Goal: Task Accomplishment & Management: Use online tool/utility

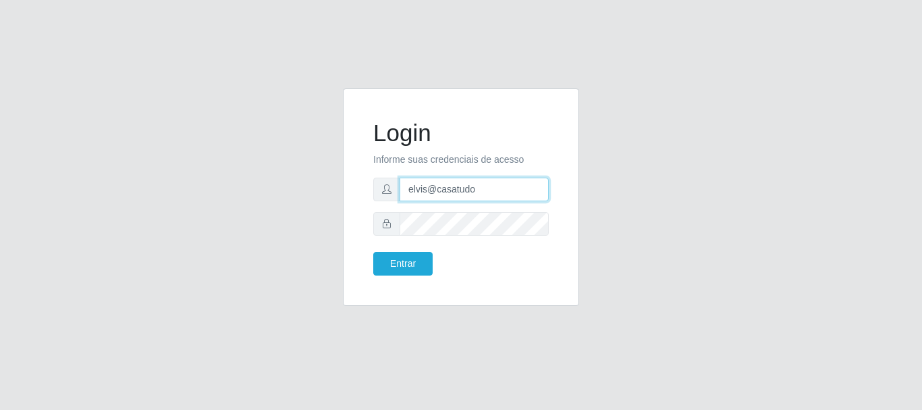
click at [496, 193] on input "elvis@casatudo" at bounding box center [474, 190] width 149 height 24
type input "[EMAIL_ADDRESS][DOMAIN_NAME]"
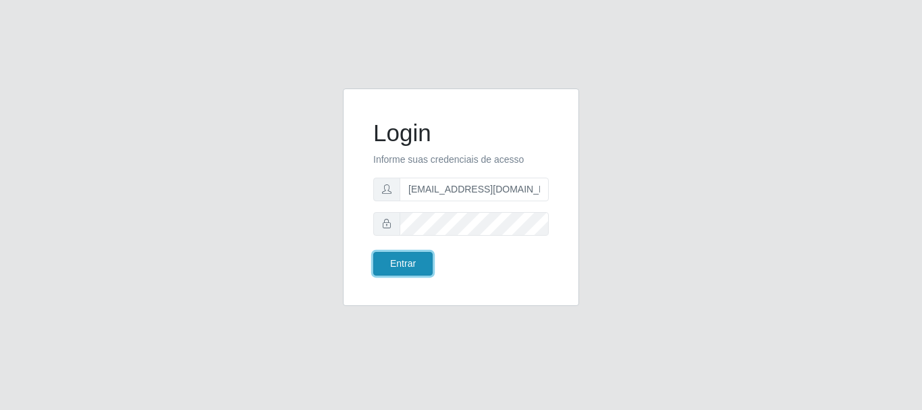
click at [423, 260] on button "Entrar" at bounding box center [402, 264] width 59 height 24
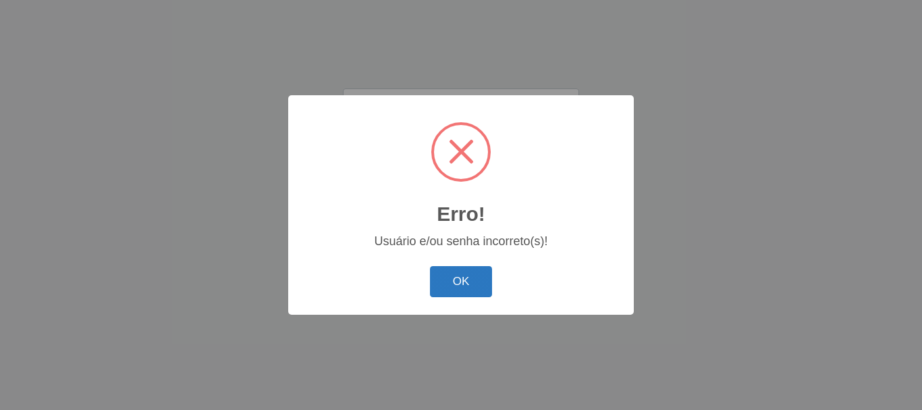
click at [448, 279] on button "OK" at bounding box center [461, 282] width 63 height 32
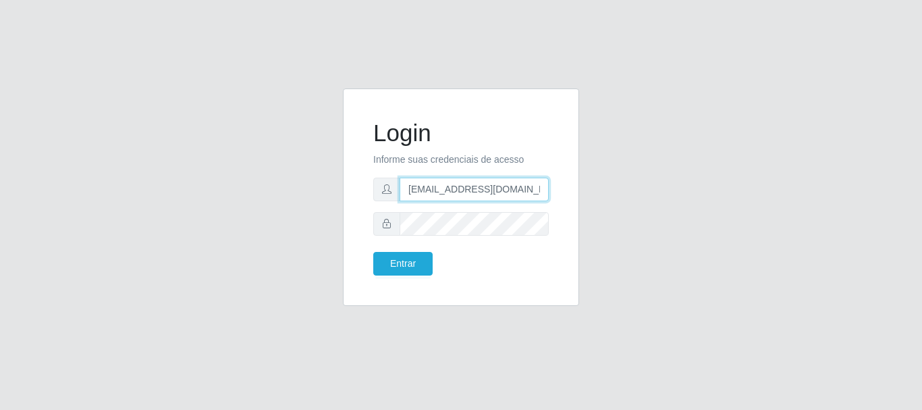
click at [499, 188] on input "[EMAIL_ADDRESS][DOMAIN_NAME]" at bounding box center [474, 190] width 149 height 24
click at [635, 202] on div "Login Informe suas credenciais de acesso [EMAIL_ADDRESS][DOMAIN_NAME] Entrar" at bounding box center [461, 205] width 770 height 234
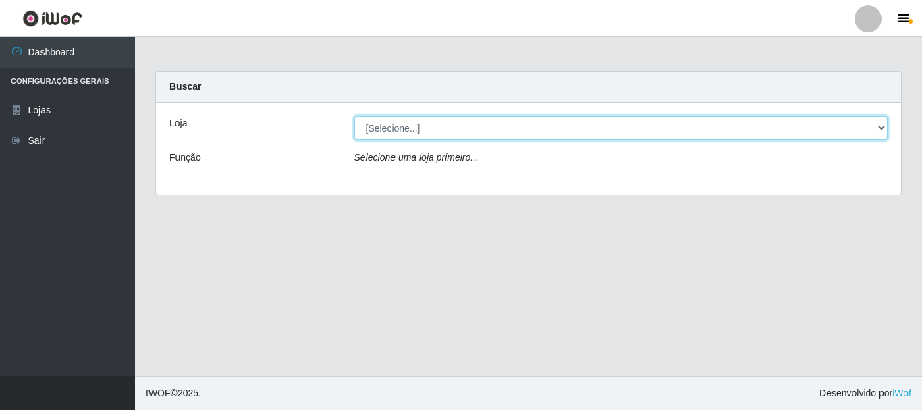
click at [880, 125] on select "[Selecione...] Casatudo BR" at bounding box center [622, 128] width 534 height 24
select select "197"
click at [355, 116] on select "[Selecione...] Casatudo BR" at bounding box center [622, 128] width 534 height 24
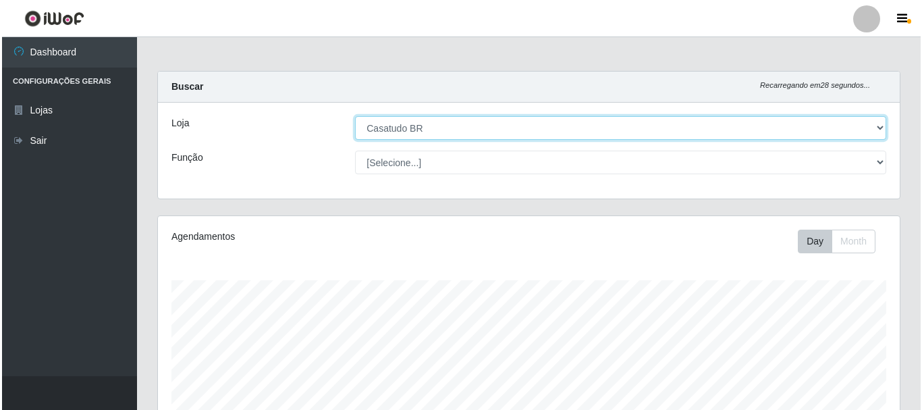
scroll to position [338, 0]
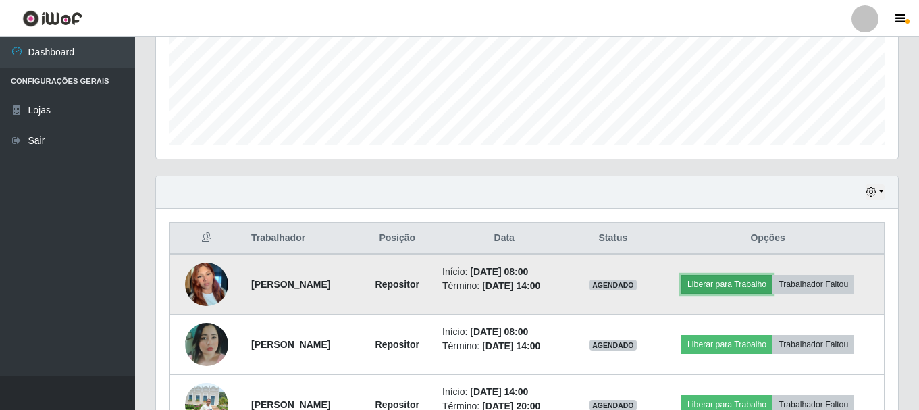
click at [717, 284] on button "Liberar para Trabalho" at bounding box center [726, 284] width 91 height 19
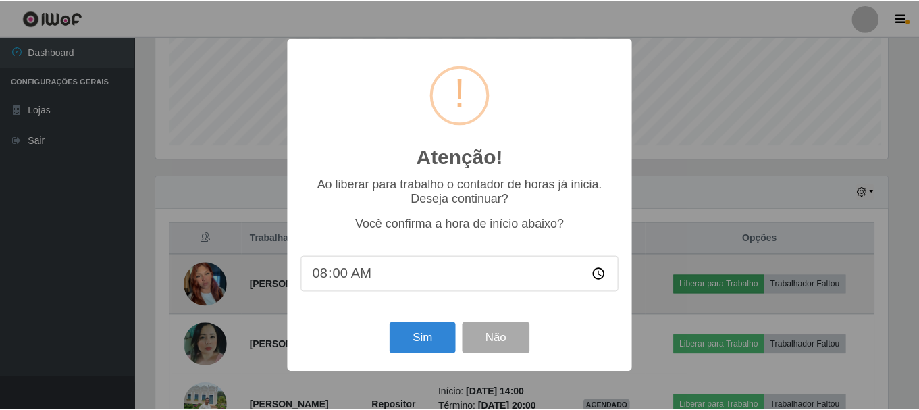
scroll to position [280, 735]
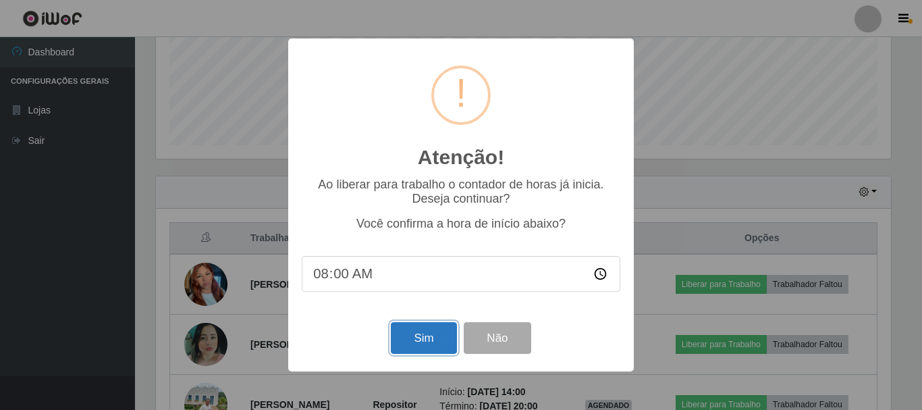
click at [435, 347] on button "Sim" at bounding box center [424, 338] width 66 height 32
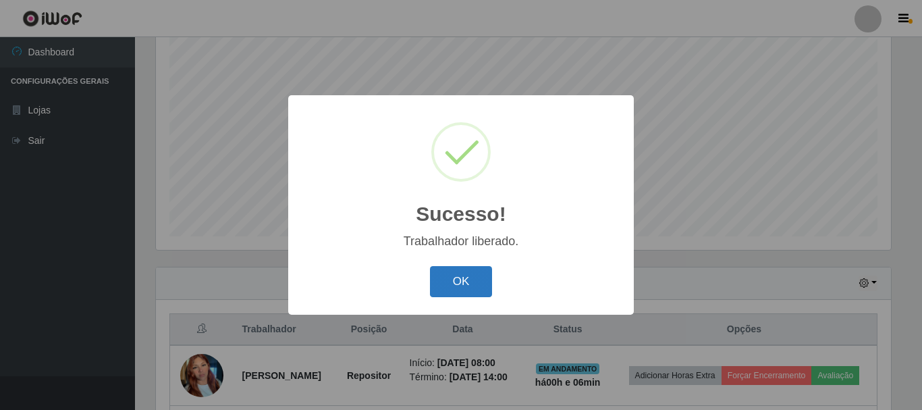
click at [466, 283] on button "OK" at bounding box center [461, 282] width 63 height 32
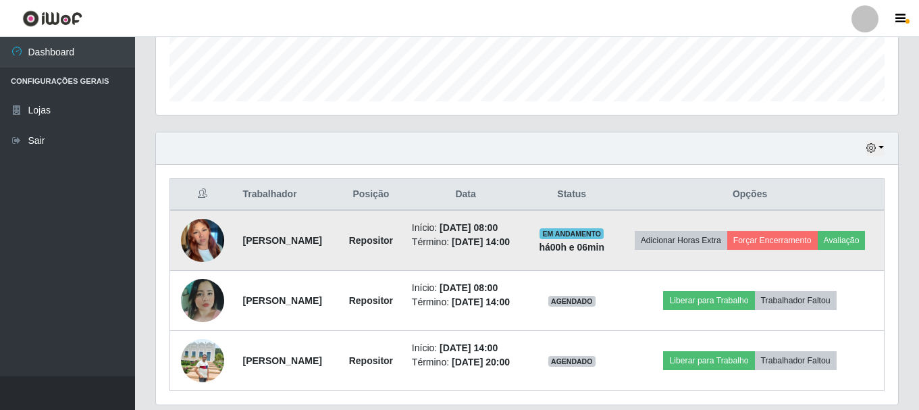
scroll to position [449, 0]
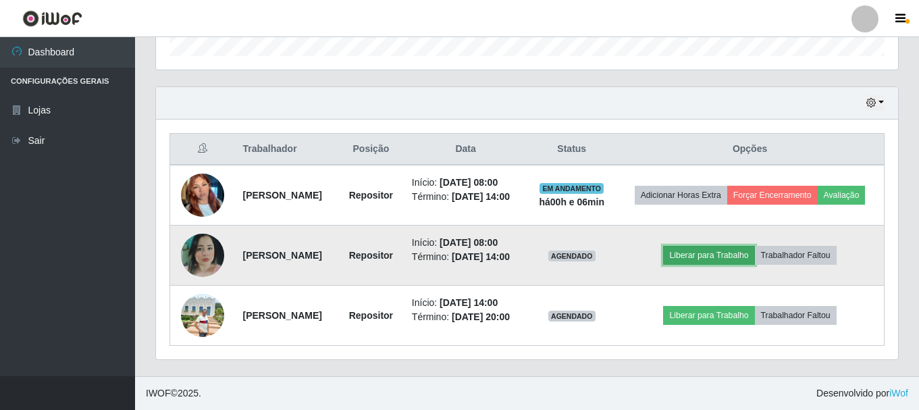
click at [708, 249] on button "Liberar para Trabalho" at bounding box center [708, 255] width 91 height 19
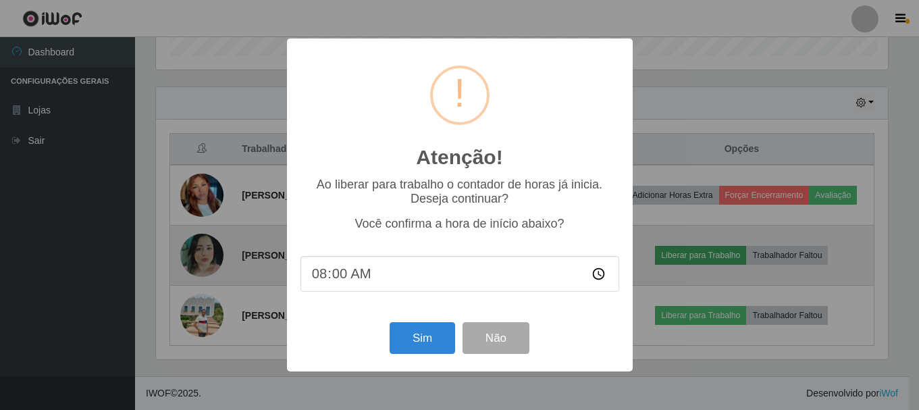
scroll to position [280, 735]
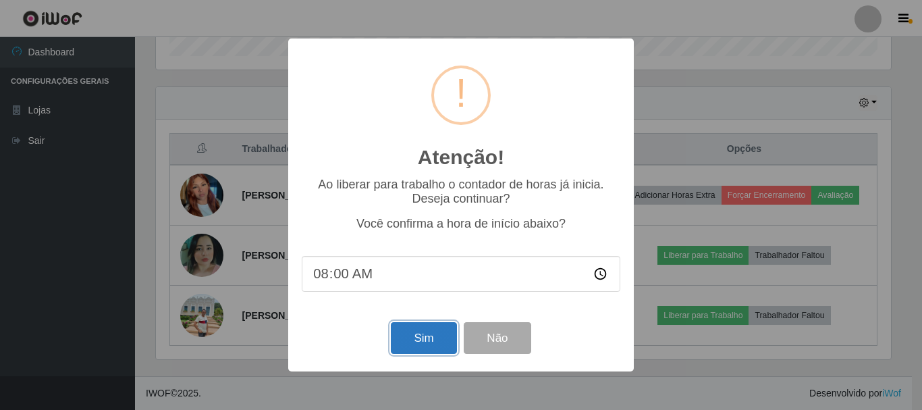
click at [425, 344] on button "Sim" at bounding box center [424, 338] width 66 height 32
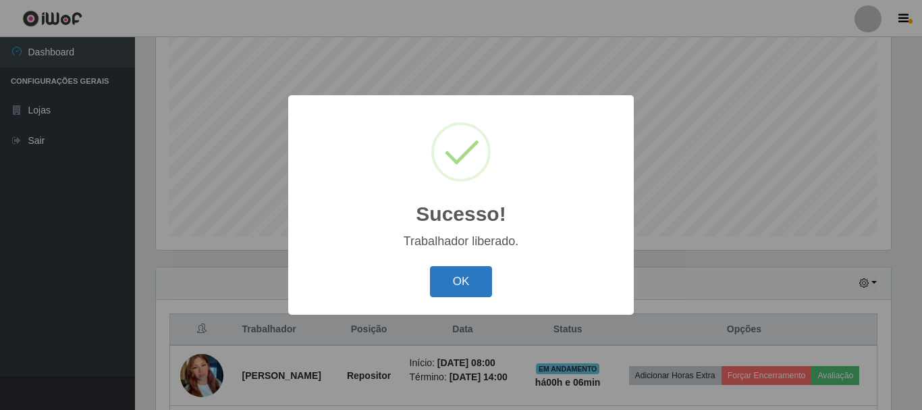
click at [450, 284] on button "OK" at bounding box center [461, 282] width 63 height 32
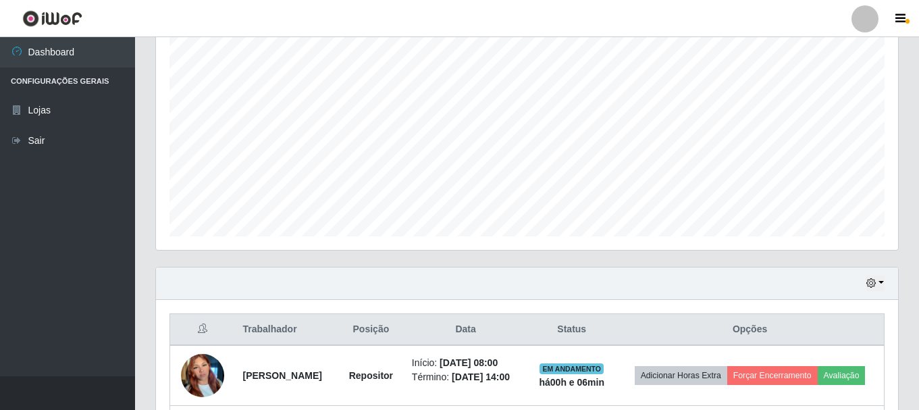
scroll to position [0, 0]
